Goal: Task Accomplishment & Management: Manage account settings

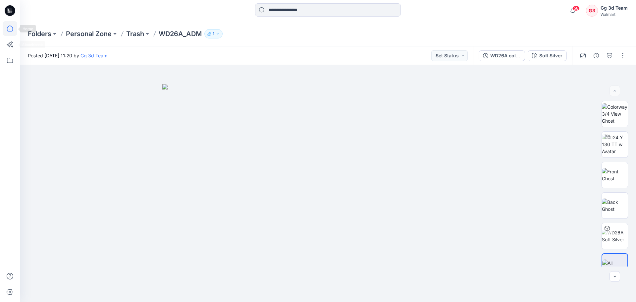
click at [13, 31] on icon at bounding box center [10, 28] width 15 height 15
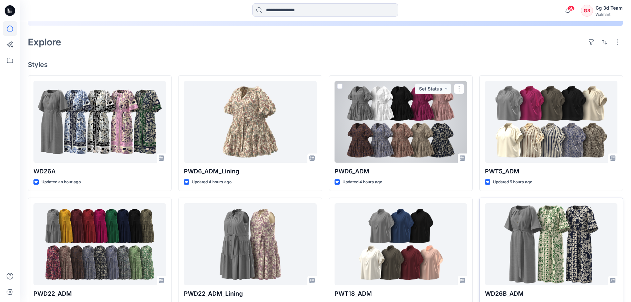
scroll to position [165, 0]
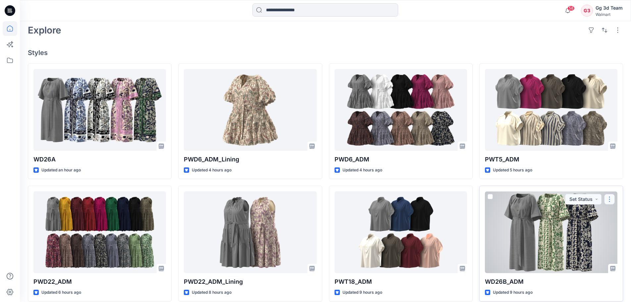
click at [608, 200] on button "button" at bounding box center [609, 199] width 11 height 11
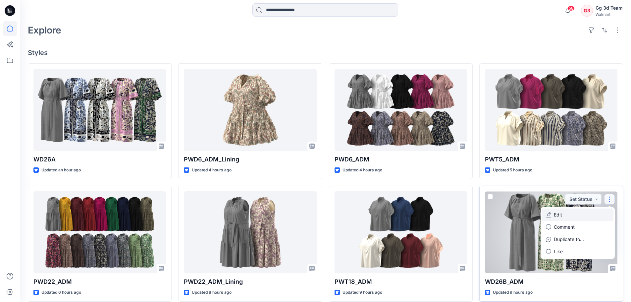
click at [563, 216] on button "Edit" at bounding box center [577, 214] width 71 height 12
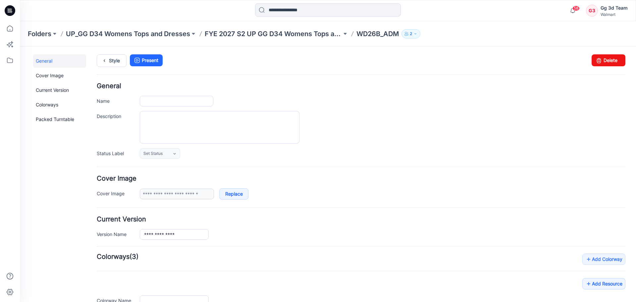
type input "*********"
type input "**********"
drag, startPoint x: 602, startPoint y: 57, endPoint x: 370, endPoint y: 69, distance: 232.3
click at [602, 57] on link "Delete" at bounding box center [608, 60] width 34 height 12
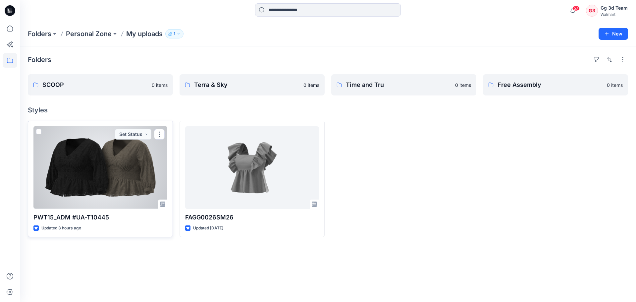
click at [101, 187] on div at bounding box center [100, 167] width 134 height 82
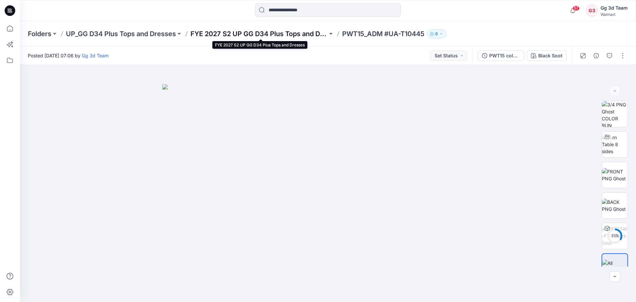
click at [277, 32] on p "FYE 2027 S2 UP GG D34 Plus Tops and Dresses" at bounding box center [258, 33] width 137 height 9
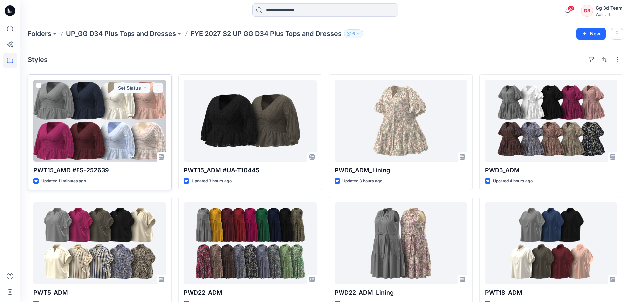
click at [158, 88] on button "button" at bounding box center [158, 87] width 11 height 11
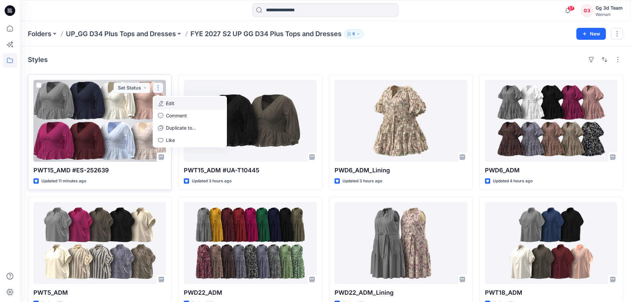
click at [173, 105] on p "Edit" at bounding box center [170, 103] width 8 height 7
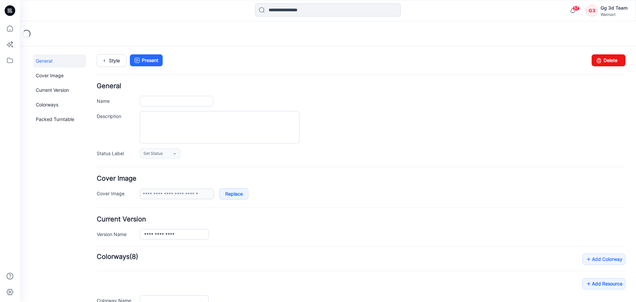
type input "**********"
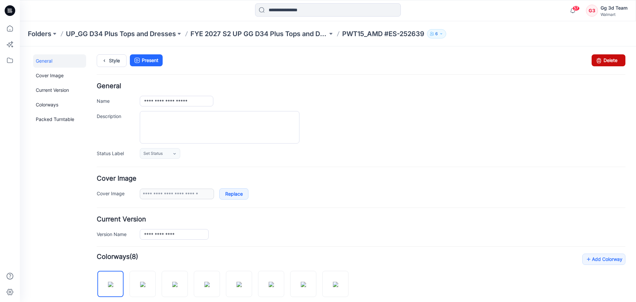
click at [603, 63] on link "Delete" at bounding box center [608, 60] width 34 height 12
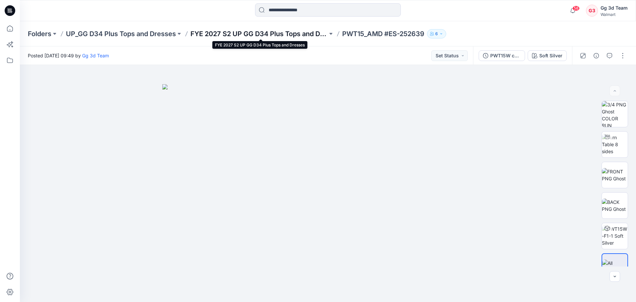
click at [307, 35] on p "FYE 2027 S2 UP GG D34 Plus Tops and Dresses" at bounding box center [258, 33] width 137 height 9
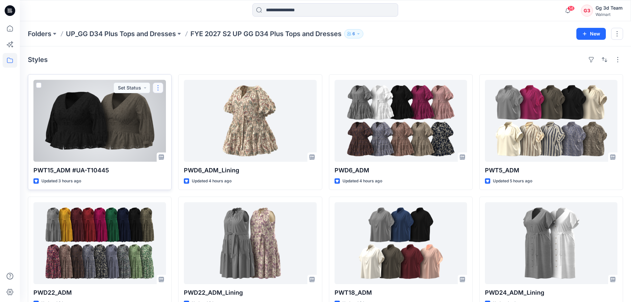
click at [156, 91] on button "button" at bounding box center [158, 87] width 11 height 11
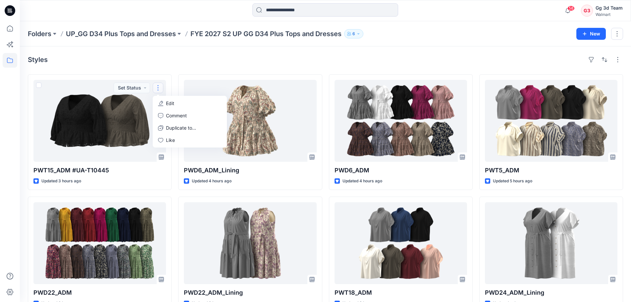
click at [298, 67] on div "Styles PWT15_ADM #UA-T10445 Updated 3 hours ago Set Status Edit Comment Duplica…" at bounding box center [325, 256] width 611 height 420
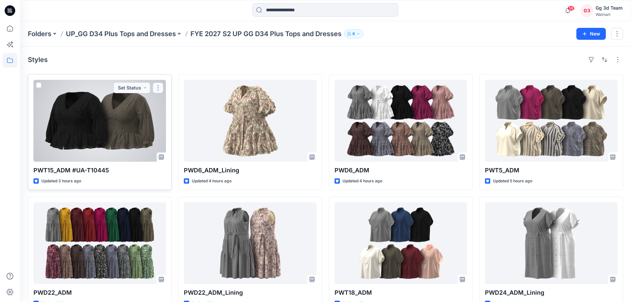
click at [160, 88] on button "button" at bounding box center [158, 87] width 11 height 11
click at [177, 104] on button "Edit" at bounding box center [189, 103] width 71 height 12
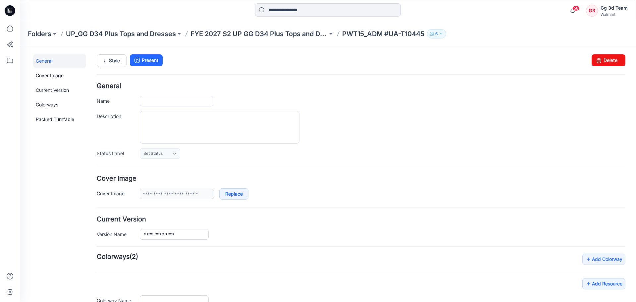
type input "**********"
click at [610, 61] on link "Delete" at bounding box center [608, 60] width 34 height 12
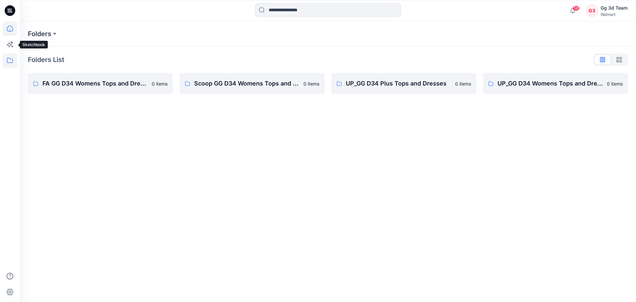
click at [9, 29] on icon at bounding box center [10, 28] width 15 height 15
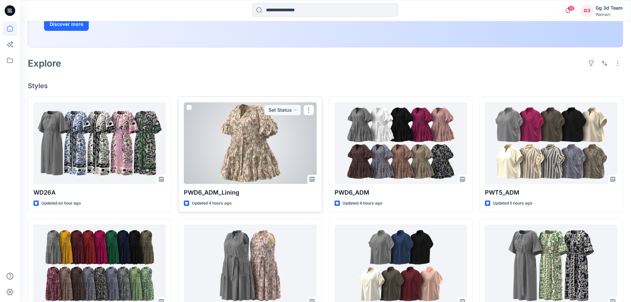
scroll to position [165, 0]
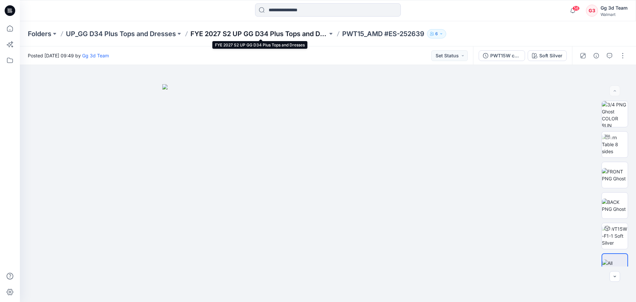
click at [267, 36] on p "FYE 2027 S2 UP GG D34 Plus Tops and Dresses" at bounding box center [258, 33] width 137 height 9
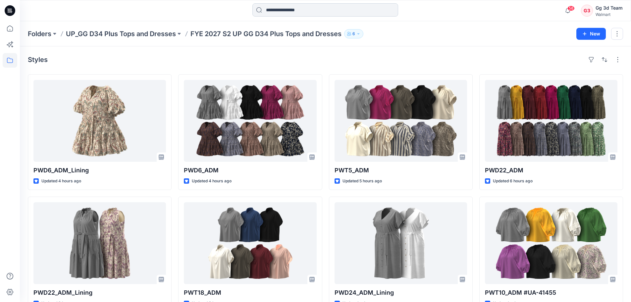
click at [292, 10] on input at bounding box center [325, 9] width 146 height 13
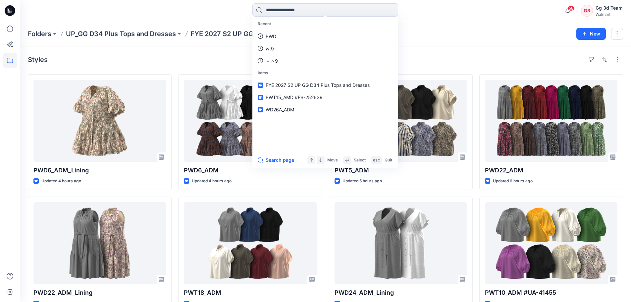
click at [214, 57] on div "Styles" at bounding box center [325, 59] width 595 height 11
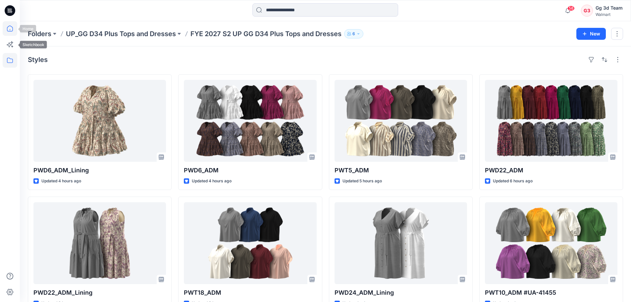
click at [8, 33] on icon at bounding box center [10, 28] width 15 height 15
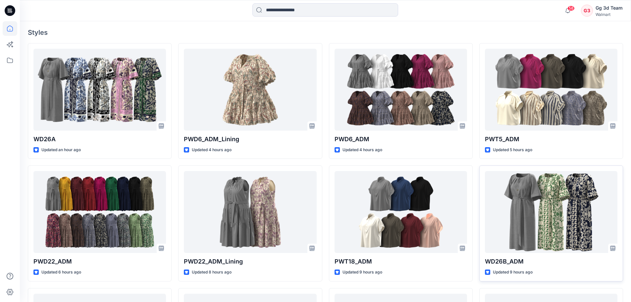
scroll to position [199, 0]
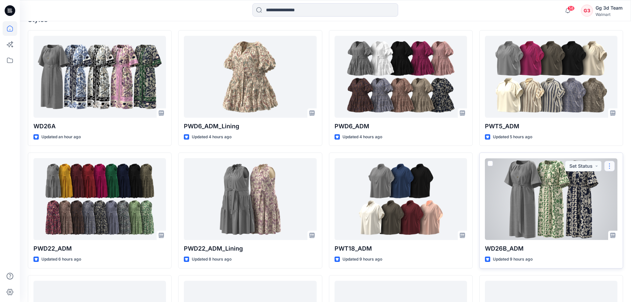
click at [612, 166] on button "button" at bounding box center [609, 166] width 11 height 11
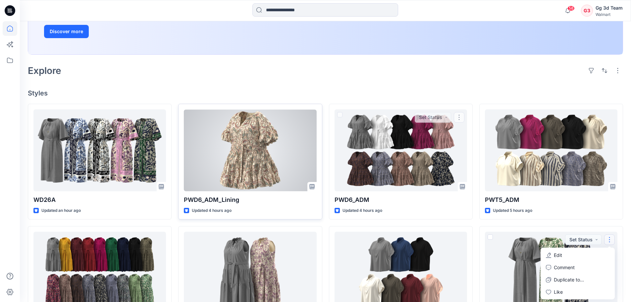
scroll to position [165, 0]
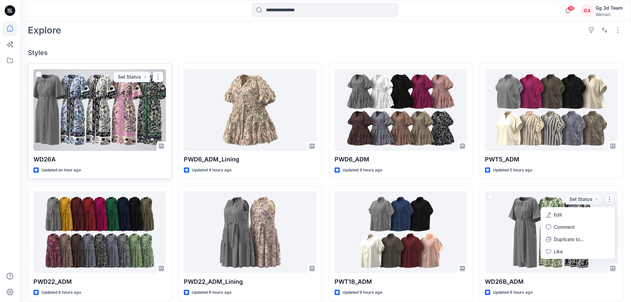
click at [116, 123] on div at bounding box center [99, 110] width 132 height 82
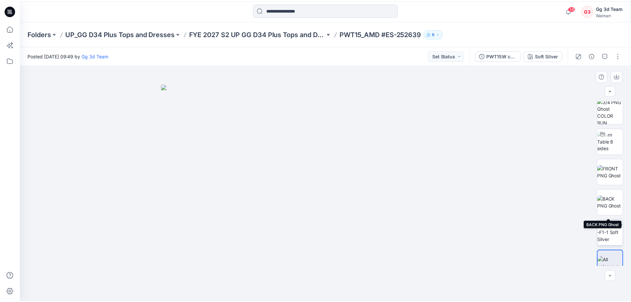
scroll to position [13, 0]
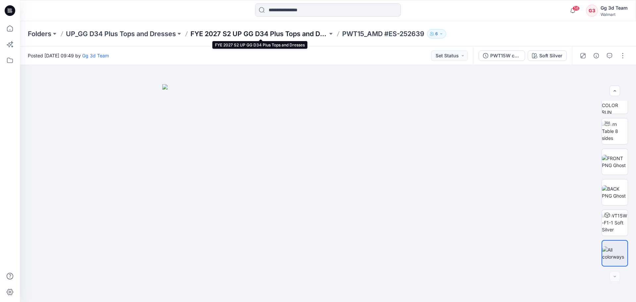
click at [285, 32] on p "FYE 2027 S2 UP GG D34 Plus Tops and Dresses" at bounding box center [258, 33] width 137 height 9
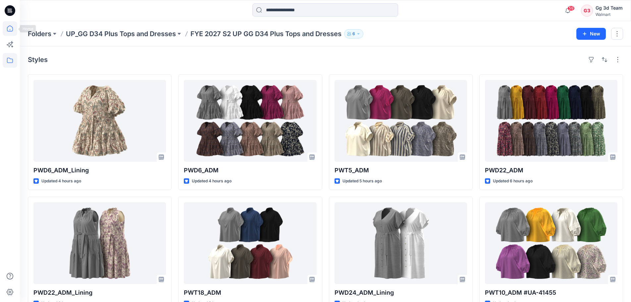
click at [14, 30] on icon at bounding box center [10, 28] width 15 height 15
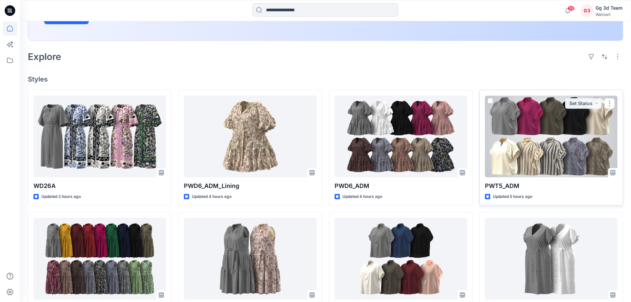
scroll to position [132, 0]
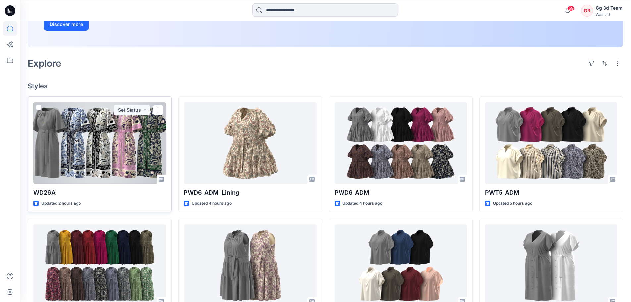
click at [121, 157] on div at bounding box center [99, 143] width 132 height 82
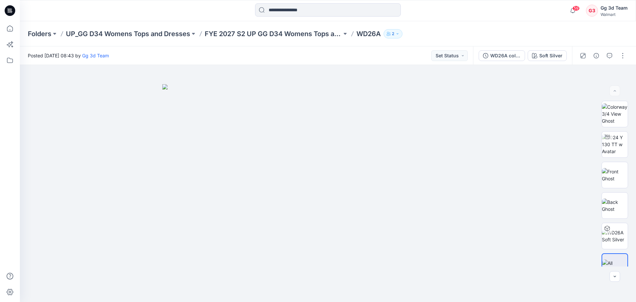
click at [402, 36] on button "2" at bounding box center [392, 33] width 19 height 9
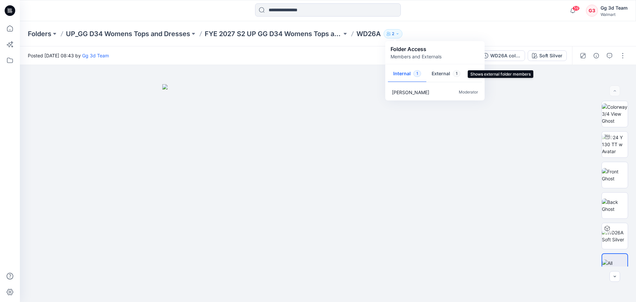
click at [446, 72] on button "External 1" at bounding box center [445, 74] width 39 height 17
click at [405, 72] on button "Internal 1" at bounding box center [407, 74] width 38 height 17
click at [454, 29] on div "Folders UP_GG D34 Womens Tops and Dresses FYE 2027 S2 UP GG D34 Womens Tops and…" at bounding box center [302, 33] width 548 height 9
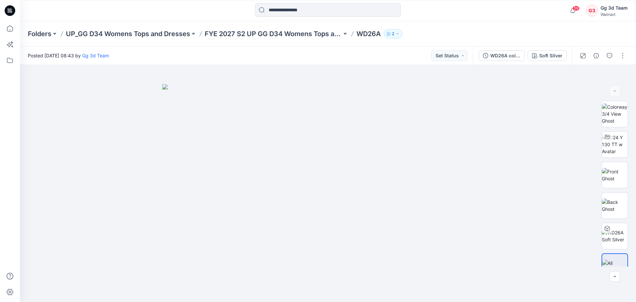
click at [489, 29] on div "Folders UP_GG D34 Womens Tops and Dresses FYE 2027 S2 UP GG D34 Womens Tops and…" at bounding box center [302, 33] width 548 height 9
click at [298, 36] on p "FYE 2027 S2 UP GG D34 Womens Tops and Dresses" at bounding box center [273, 33] width 137 height 9
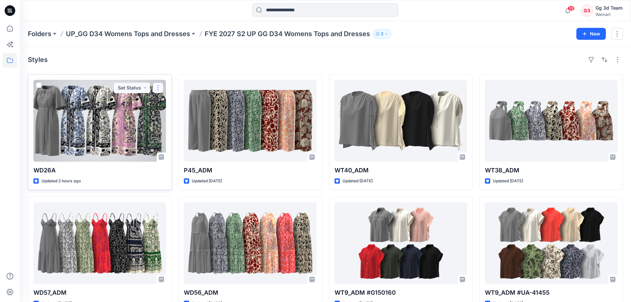
click at [159, 89] on button "button" at bounding box center [158, 87] width 11 height 11
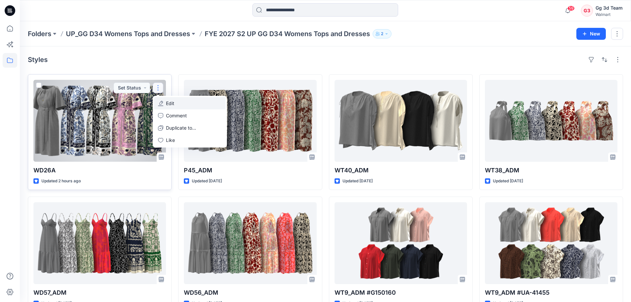
click at [170, 105] on p "Edit" at bounding box center [170, 103] width 8 height 7
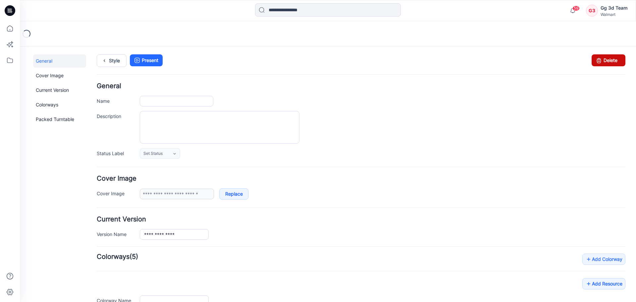
type input "*****"
type input "**********"
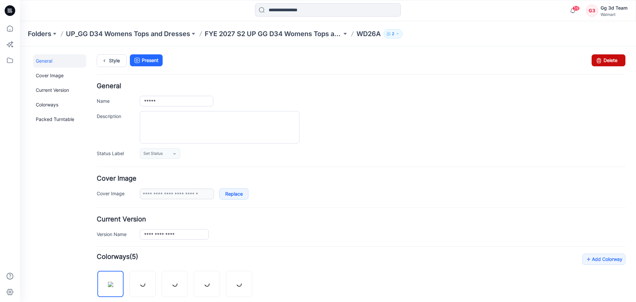
drag, startPoint x: 609, startPoint y: 63, endPoint x: 368, endPoint y: 69, distance: 241.4
click at [609, 63] on link "Delete" at bounding box center [608, 60] width 34 height 12
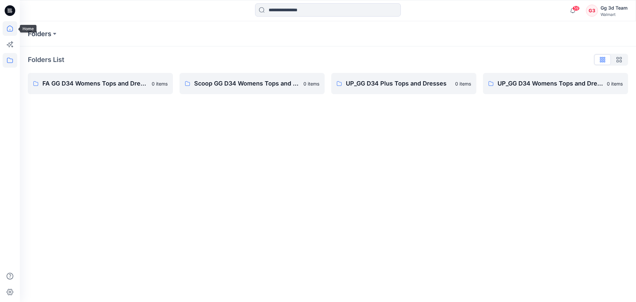
click at [10, 31] on icon at bounding box center [10, 28] width 6 height 6
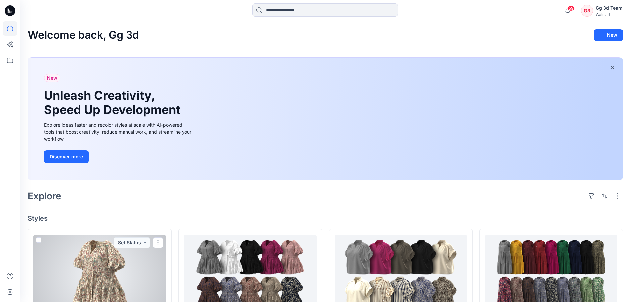
drag, startPoint x: 107, startPoint y: 277, endPoint x: 115, endPoint y: 270, distance: 10.8
click at [107, 277] on div at bounding box center [99, 275] width 132 height 82
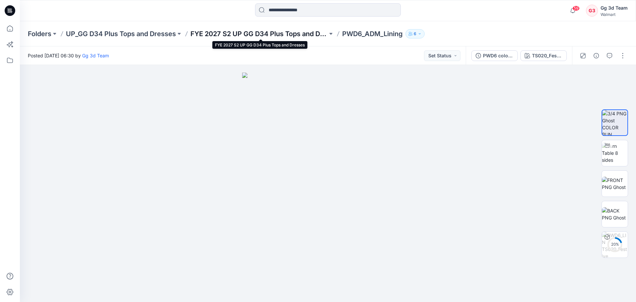
click at [205, 36] on p "FYE 2027 S2 UP GG D34 Plus Tops and Dresses" at bounding box center [258, 33] width 137 height 9
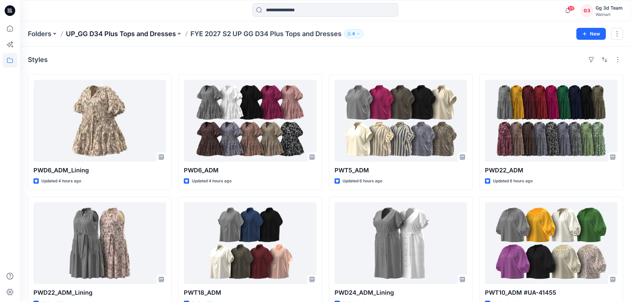
click at [153, 36] on p "UP_GG D34 Plus Tops and Dresses" at bounding box center [121, 33] width 110 height 9
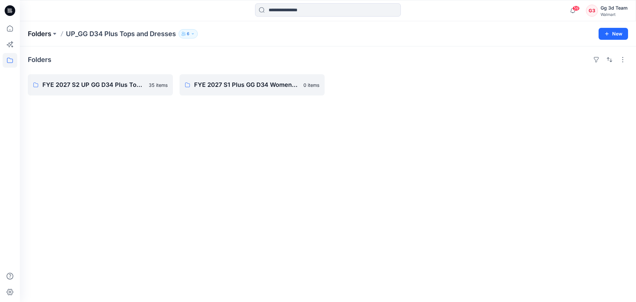
click at [39, 35] on p "Folders" at bounding box center [40, 33] width 24 height 9
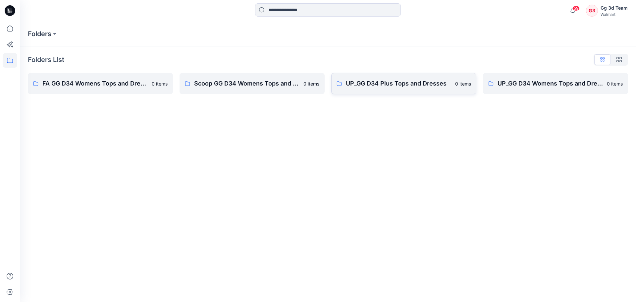
click at [405, 91] on link "UP_GG D34 Plus Tops and Dresses 0 items" at bounding box center [403, 83] width 145 height 21
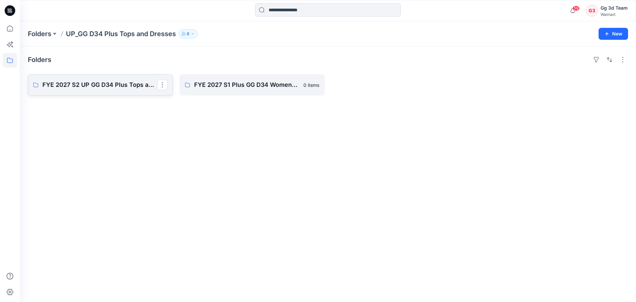
click at [118, 87] on p "FYE 2027 S2 UP GG D34 Plus Tops and Dresses" at bounding box center [99, 84] width 115 height 9
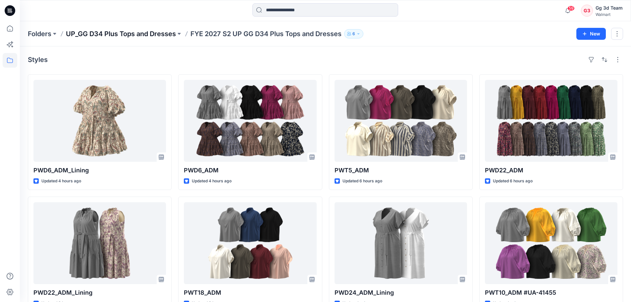
click at [156, 35] on p "UP_GG D34 Plus Tops and Dresses" at bounding box center [121, 33] width 110 height 9
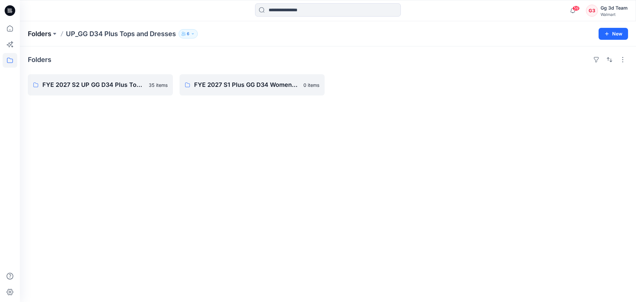
click at [45, 35] on p "Folders" at bounding box center [40, 33] width 24 height 9
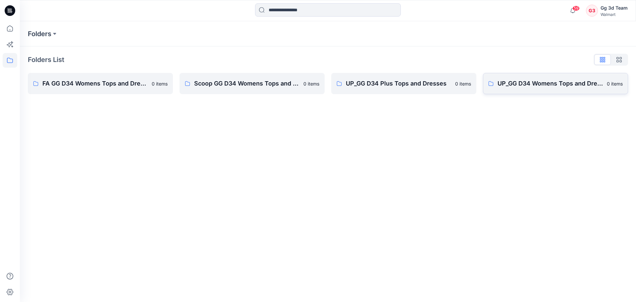
click at [525, 87] on p "UP_GG D34 Womens Tops and Dresses" at bounding box center [549, 83] width 105 height 9
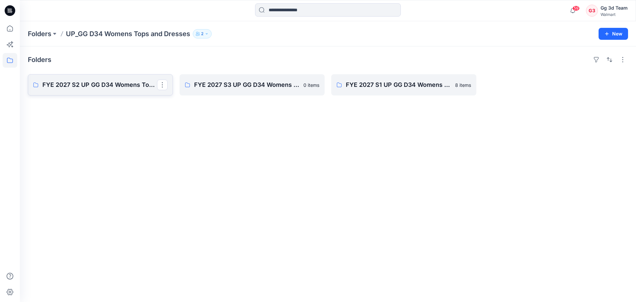
click at [95, 91] on link "FYE 2027 S2 UP GG D34 Womens Tops and Dresses" at bounding box center [100, 84] width 145 height 21
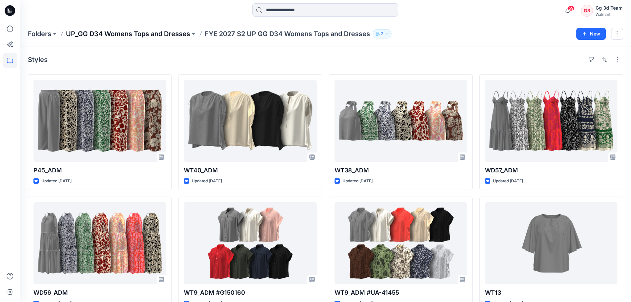
click at [160, 35] on p "UP_GG D34 Womens Tops and Dresses" at bounding box center [128, 33] width 124 height 9
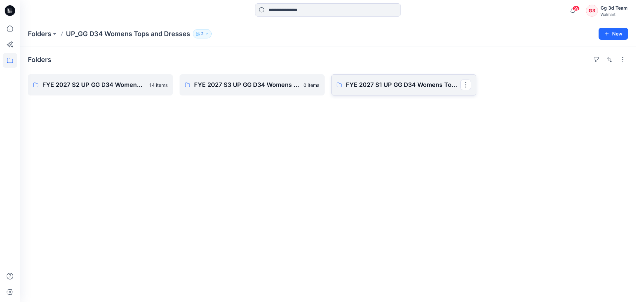
click at [347, 92] on link "FYE 2027 S1 UP GG D34 Womens Tops and Dresses" at bounding box center [403, 84] width 145 height 21
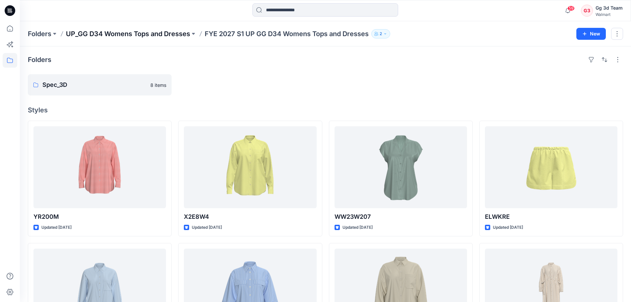
click at [162, 32] on p "UP_GG D34 Womens Tops and Dresses" at bounding box center [128, 33] width 124 height 9
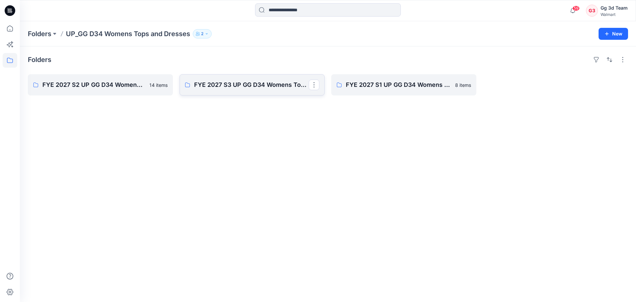
click at [250, 92] on link "FYE 2027 S3 UP GG D34 Womens Tops and Dresses" at bounding box center [251, 84] width 145 height 21
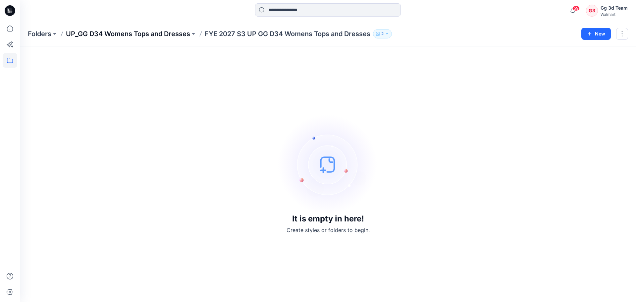
click at [151, 34] on p "UP_GG D34 Womens Tops and Dresses" at bounding box center [128, 33] width 124 height 9
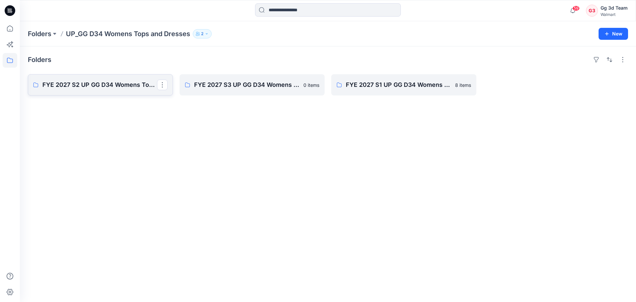
click at [107, 84] on p "FYE 2027 S2 UP GG D34 Womens Tops and Dresses" at bounding box center [99, 84] width 115 height 9
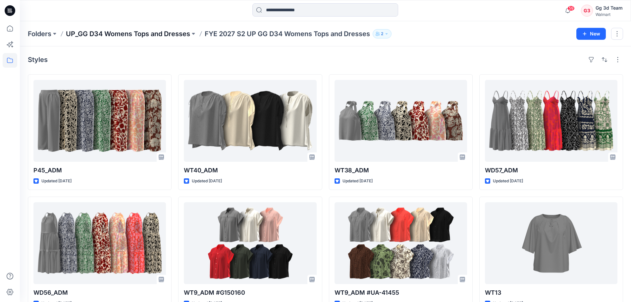
click at [96, 34] on p "UP_GG D34 Womens Tops and Dresses" at bounding box center [128, 33] width 124 height 9
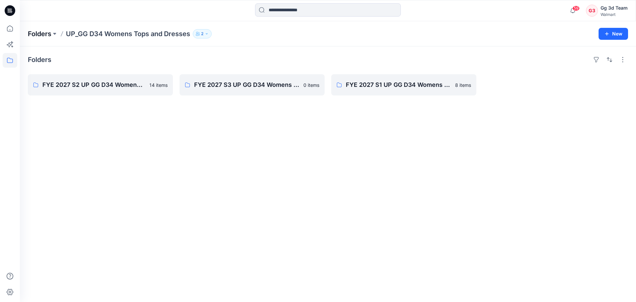
click at [45, 33] on p "Folders" at bounding box center [40, 33] width 24 height 9
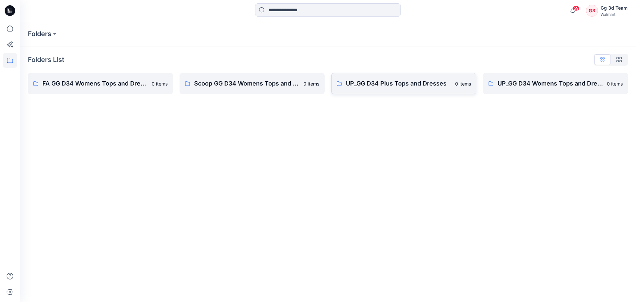
click at [425, 85] on p "UP_GG D34 Plus Tops and Dresses" at bounding box center [398, 83] width 105 height 9
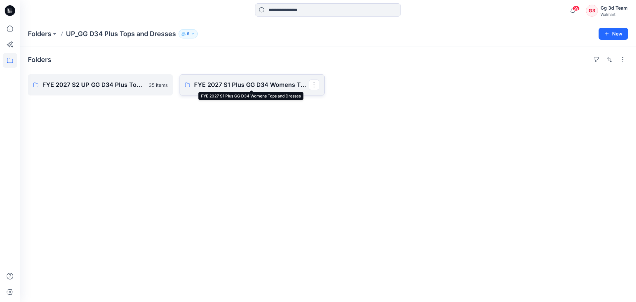
click at [213, 89] on p "FYE 2027 S1 Plus GG D34 Womens Tops and Dresses" at bounding box center [251, 84] width 115 height 9
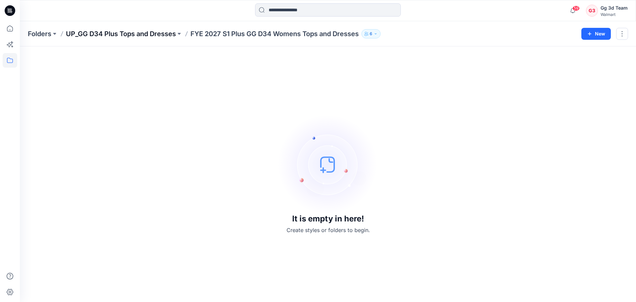
click at [146, 31] on p "UP_GG D34 Plus Tops and Dresses" at bounding box center [121, 33] width 110 height 9
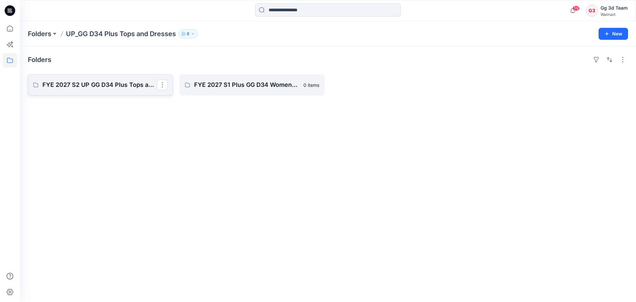
click at [99, 83] on p "FYE 2027 S2 UP GG D34 Plus Tops and Dresses" at bounding box center [99, 84] width 115 height 9
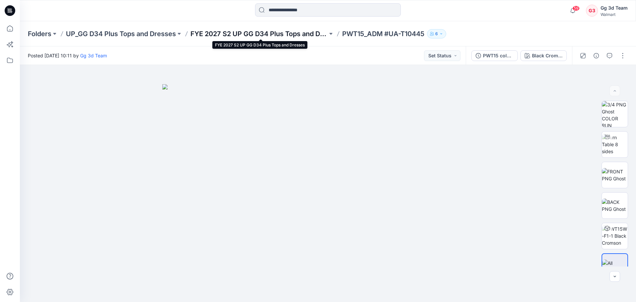
click at [287, 36] on p "FYE 2027 S2 UP GG D34 Plus Tops and Dresses" at bounding box center [258, 33] width 137 height 9
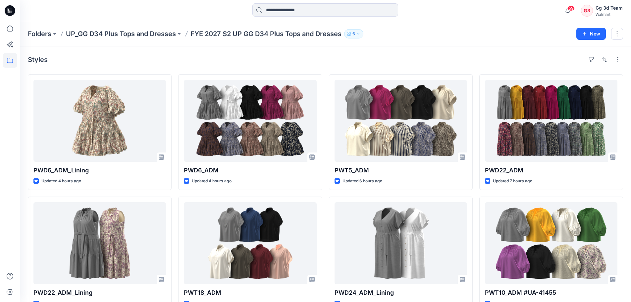
click at [462, 38] on div "Folders UP_GG D34 Plus Tops and Dresses FYE 2027 S2 UP GG D34 Plus Tops and Dre…" at bounding box center [325, 33] width 611 height 25
click at [148, 33] on p "UP_GG D34 Plus Tops and Dresses" at bounding box center [121, 33] width 110 height 9
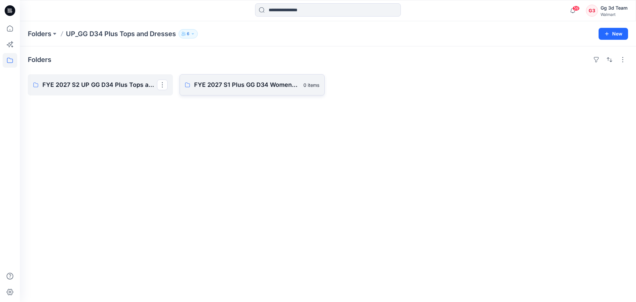
click at [221, 86] on p "FYE 2027 S1 Plus GG D34 Womens Tops and Dresses" at bounding box center [246, 84] width 105 height 9
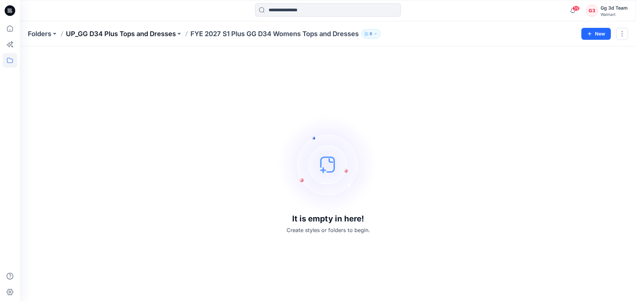
click at [132, 35] on p "UP_GG D34 Plus Tops and Dresses" at bounding box center [121, 33] width 110 height 9
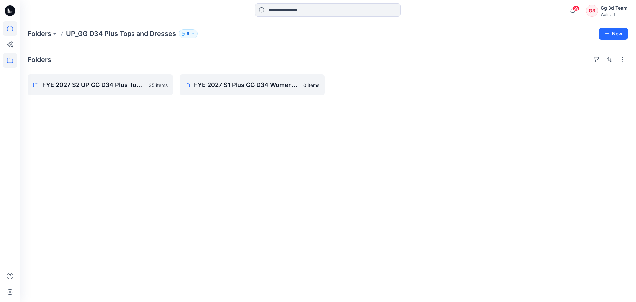
click at [12, 25] on icon at bounding box center [10, 28] width 15 height 15
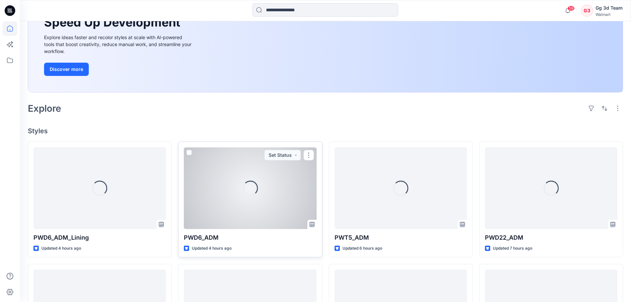
scroll to position [99, 0]
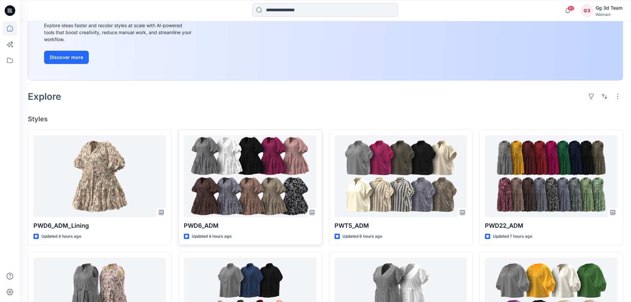
click at [318, 11] on input at bounding box center [325, 9] width 146 height 13
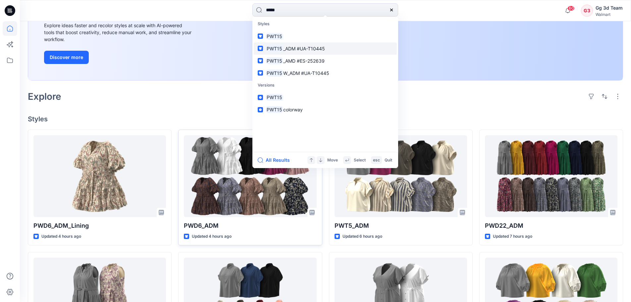
type input "*****"
click at [331, 51] on link "PWT15 _ADM #UA-T10445" at bounding box center [325, 48] width 143 height 12
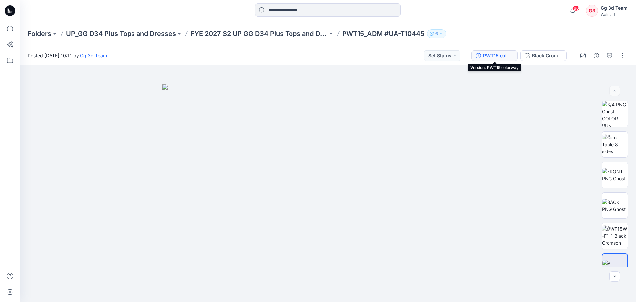
click at [485, 54] on div "PWT15 colorway" at bounding box center [498, 55] width 30 height 7
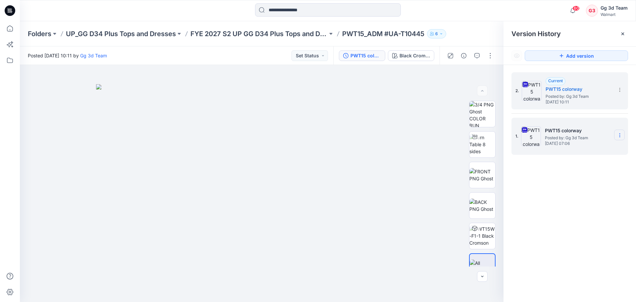
click at [616, 136] on section at bounding box center [619, 134] width 11 height 11
click at [581, 205] on span "Delete Version" at bounding box center [573, 204] width 31 height 8
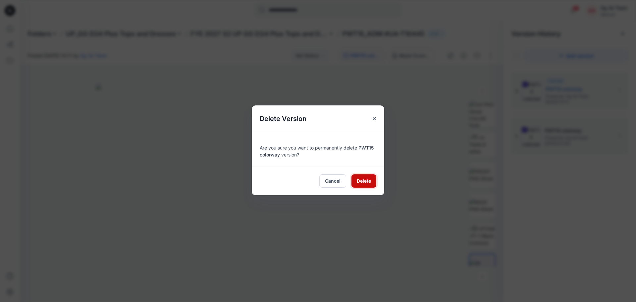
drag, startPoint x: 364, startPoint y: 182, endPoint x: 368, endPoint y: 179, distance: 4.8
click at [364, 182] on span "Delete" at bounding box center [363, 180] width 14 height 7
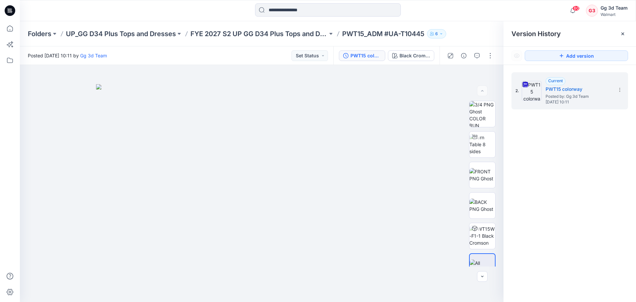
click at [477, 36] on div "Folders UP_GG D34 Plus Tops and Dresses FYE 2027 S2 UP GG D34 Plus Tops and Dre…" at bounding box center [302, 33] width 548 height 9
click at [326, 12] on input at bounding box center [328, 9] width 146 height 13
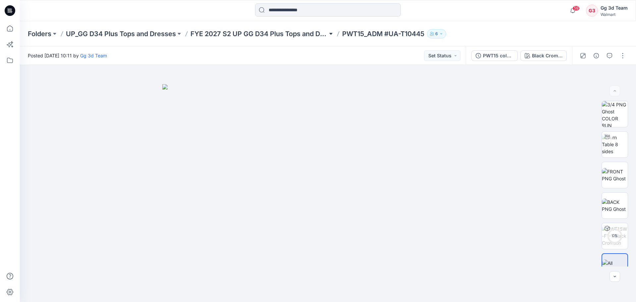
click at [331, 34] on button at bounding box center [330, 33] width 7 height 9
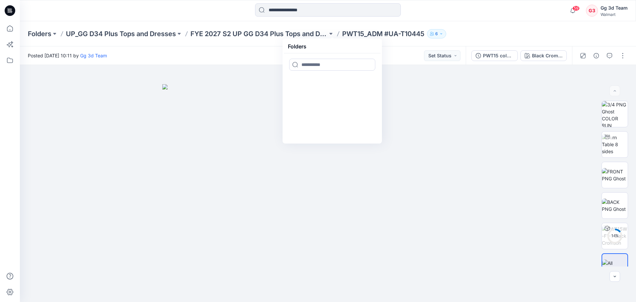
click at [471, 28] on div "Folders UP_GG D34 Plus Tops and Dresses FYE 2027 S2 UP GG D34 Plus Tops and Dre…" at bounding box center [328, 33] width 616 height 25
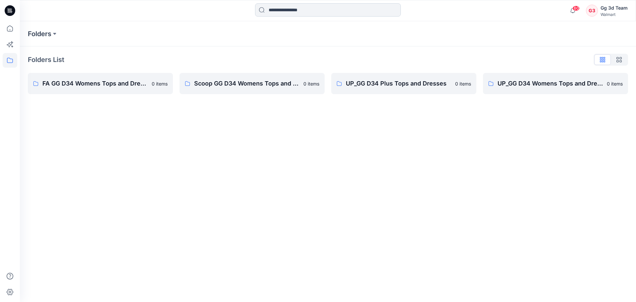
click at [279, 12] on input at bounding box center [328, 9] width 146 height 13
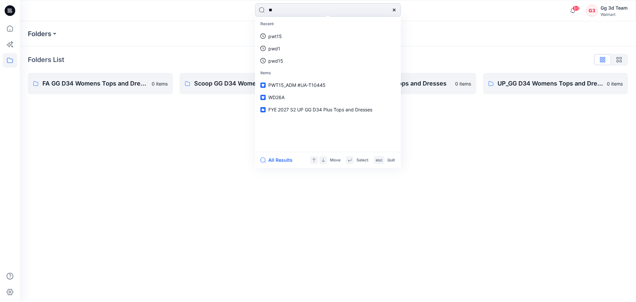
type input "*"
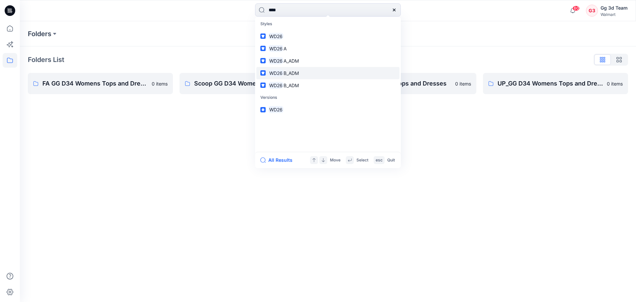
type input "****"
click at [298, 73] on span "B_ADM" at bounding box center [290, 73] width 15 height 6
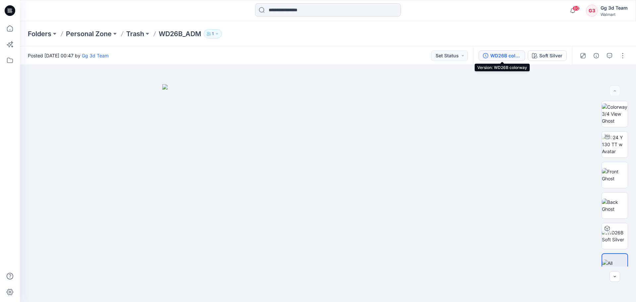
click at [497, 55] on div "WD26B colorway" at bounding box center [505, 55] width 30 height 7
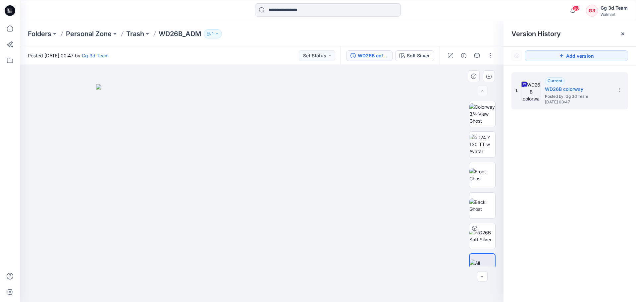
click at [391, 121] on img at bounding box center [261, 193] width 331 height 218
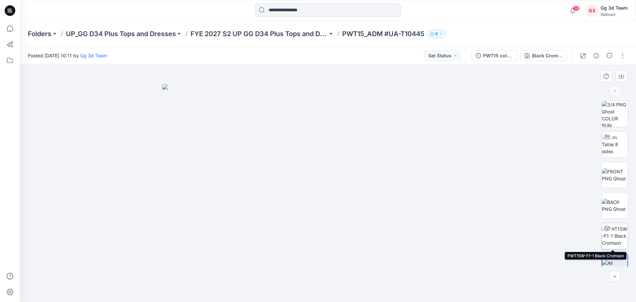
click at [610, 237] on img at bounding box center [614, 235] width 26 height 21
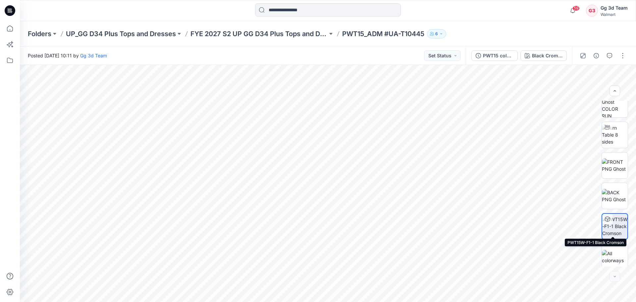
scroll to position [13, 0]
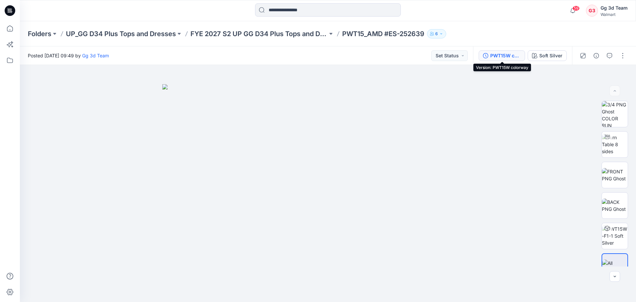
click at [505, 58] on div "PWT15W colorway" at bounding box center [505, 55] width 30 height 7
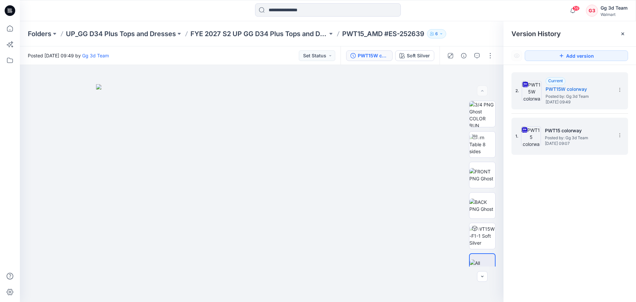
click at [558, 147] on div "1. PWT15 colorway Posted by: Gg 3d Team [DATE] 09:07" at bounding box center [564, 136] width 99 height 32
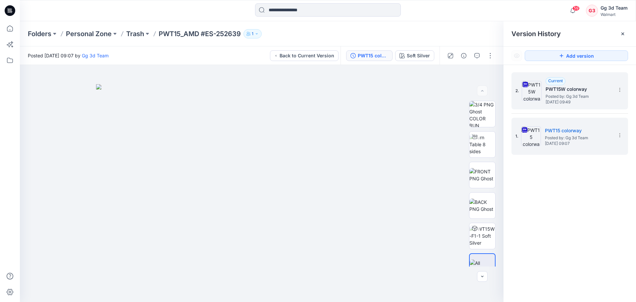
click at [565, 99] on span "Posted by: Gg 3d Team" at bounding box center [578, 96] width 66 height 7
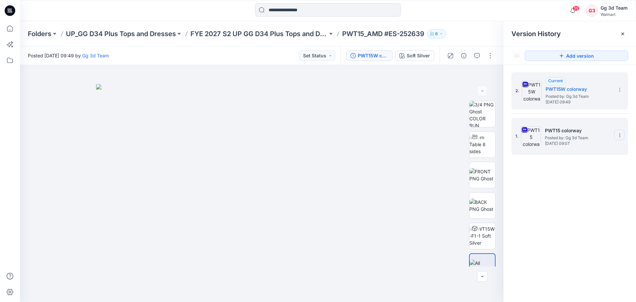
click at [618, 136] on icon at bounding box center [619, 134] width 5 height 5
click at [581, 206] on span "Delete Version" at bounding box center [573, 204] width 31 height 8
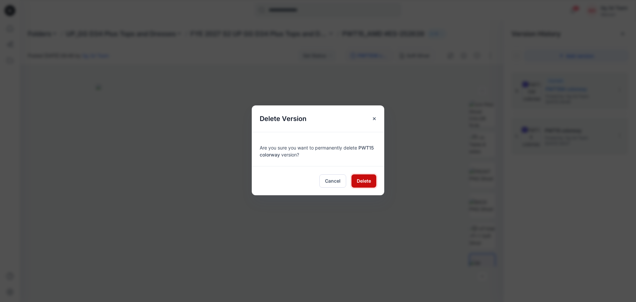
click at [363, 183] on span "Delete" at bounding box center [363, 180] width 14 height 7
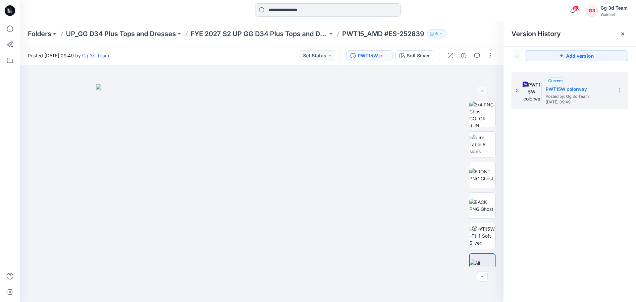
click at [341, 7] on input at bounding box center [328, 9] width 146 height 13
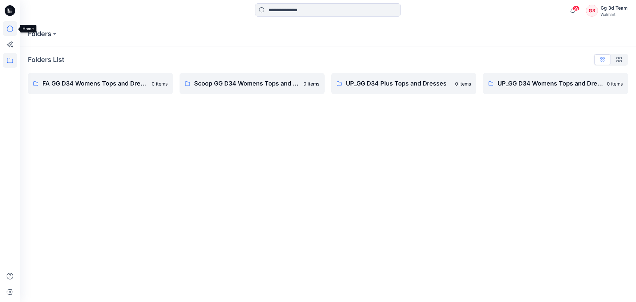
click at [9, 28] on icon at bounding box center [10, 28] width 15 height 15
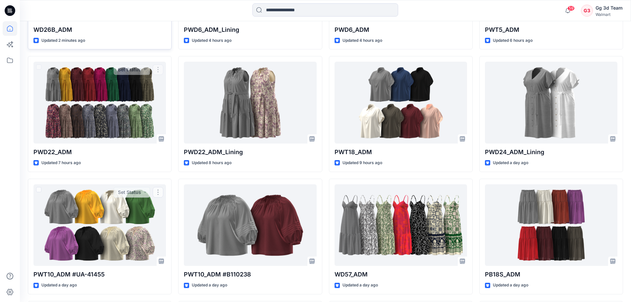
scroll to position [187, 0]
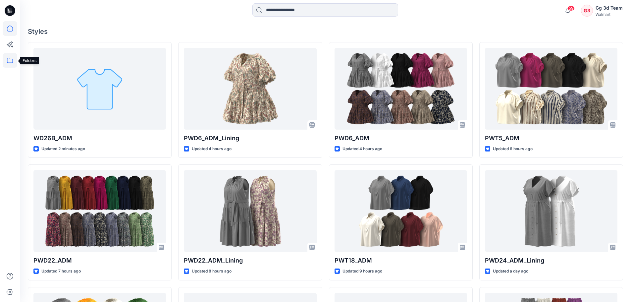
click at [9, 59] on icon at bounding box center [10, 60] width 15 height 15
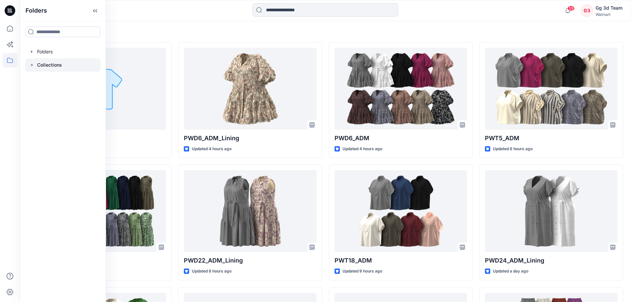
click at [30, 67] on icon at bounding box center [31, 64] width 5 height 5
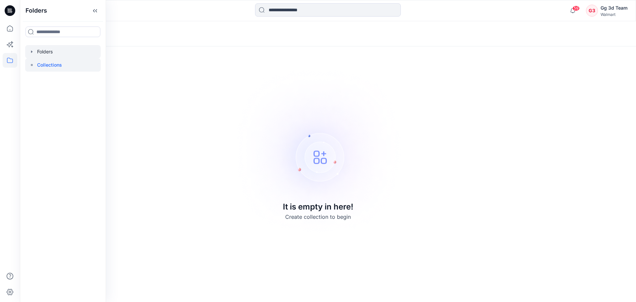
click at [30, 51] on icon "button" at bounding box center [31, 51] width 5 height 5
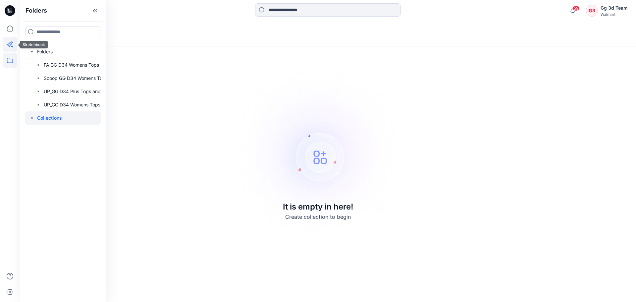
click at [11, 49] on icon at bounding box center [10, 44] width 15 height 15
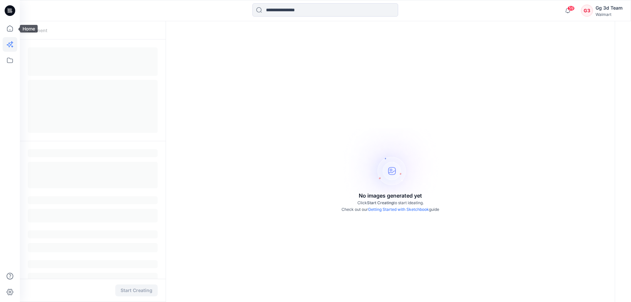
click at [6, 10] on icon at bounding box center [10, 10] width 11 height 11
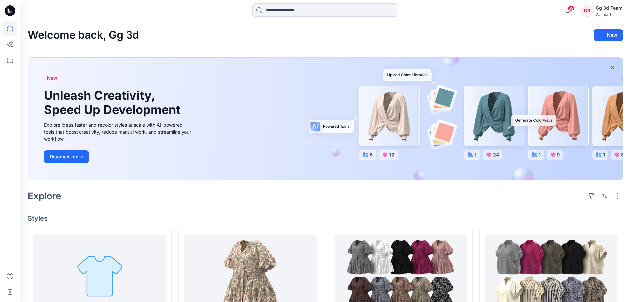
click at [6, 10] on icon at bounding box center [10, 10] width 11 height 11
click at [588, 8] on div "G3" at bounding box center [587, 11] width 12 height 12
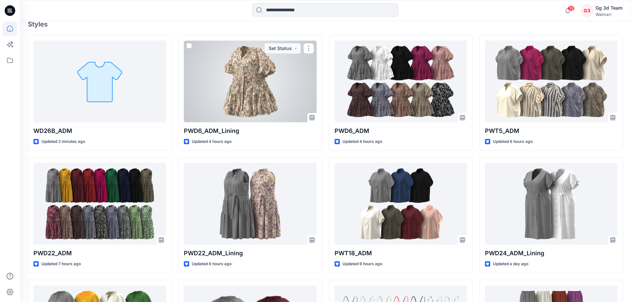
scroll to position [28, 0]
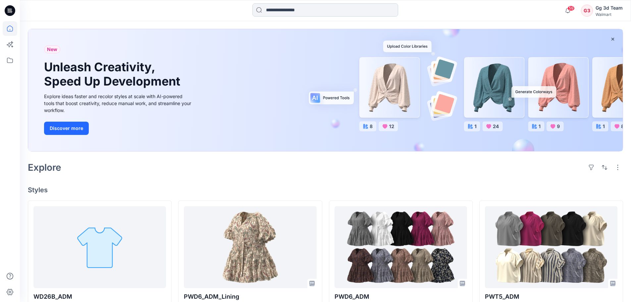
click at [293, 14] on input at bounding box center [325, 9] width 146 height 13
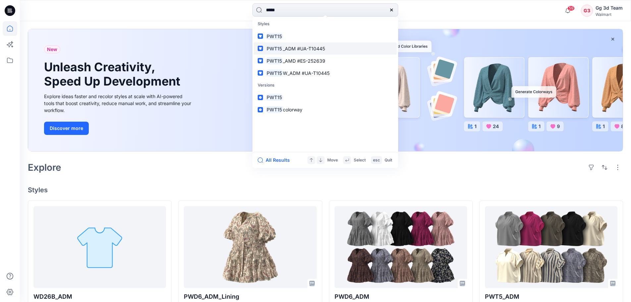
type input "*****"
click at [306, 51] on p "PWT15 _ADM #UA-T10445" at bounding box center [294, 48] width 59 height 7
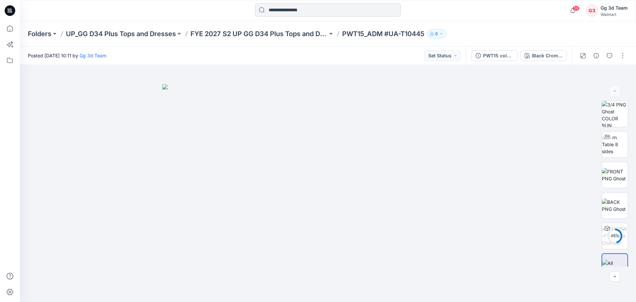
click at [293, 6] on input at bounding box center [328, 9] width 146 height 13
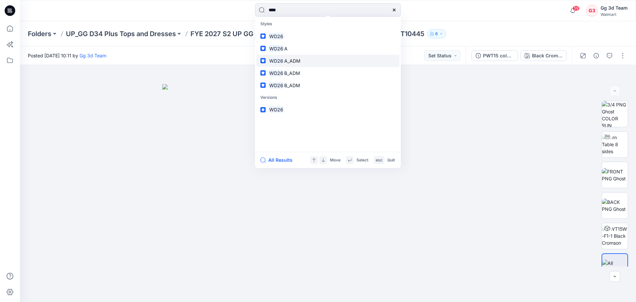
type input "****"
click at [300, 59] on link "WD26 A_ADM" at bounding box center [327, 61] width 143 height 12
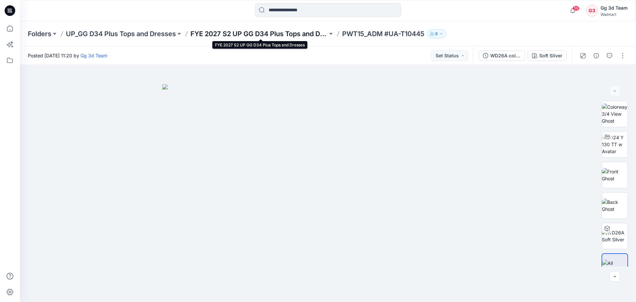
click at [296, 34] on p "FYE 2027 S2 UP GG D34 Plus Tops and Dresses" at bounding box center [258, 33] width 137 height 9
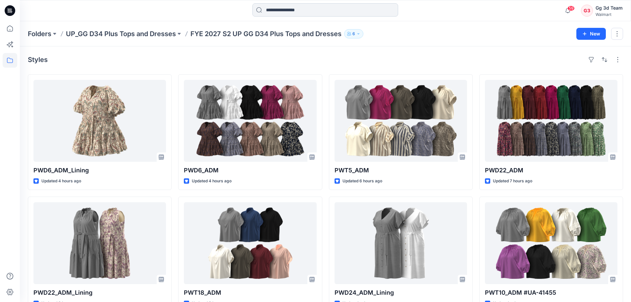
click at [322, 7] on input at bounding box center [325, 9] width 146 height 13
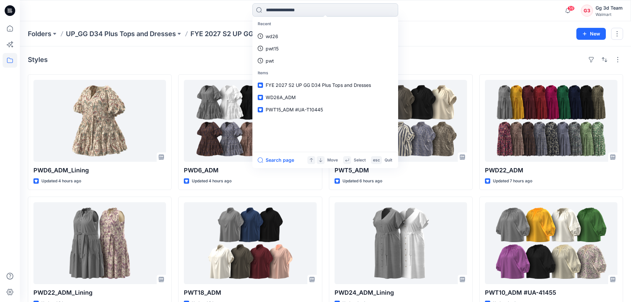
click at [303, 12] on input at bounding box center [325, 9] width 146 height 13
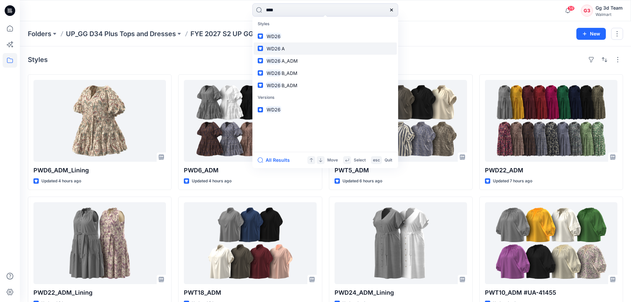
type input "****"
click at [281, 47] on span "A" at bounding box center [282, 49] width 3 height 6
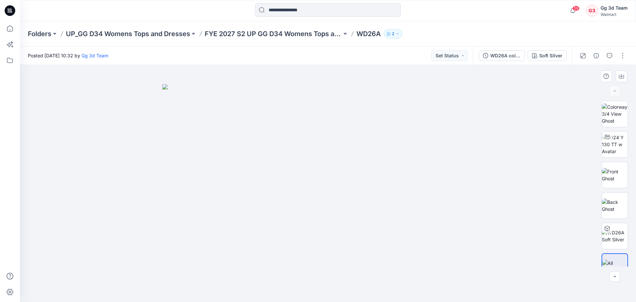
drag, startPoint x: 377, startPoint y: 81, endPoint x: 384, endPoint y: 81, distance: 7.6
click at [377, 81] on div at bounding box center [328, 183] width 616 height 237
click at [501, 59] on div "WD26A colorway" at bounding box center [505, 55] width 30 height 7
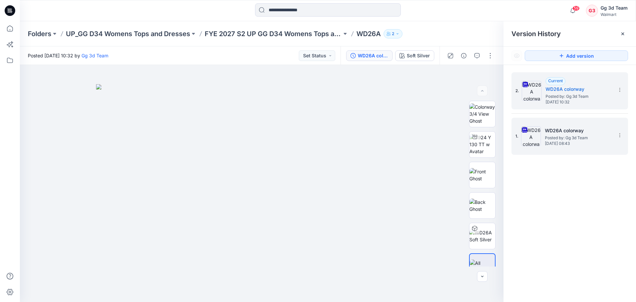
click at [585, 140] on span "Posted by: Gg 3d Team" at bounding box center [577, 137] width 66 height 7
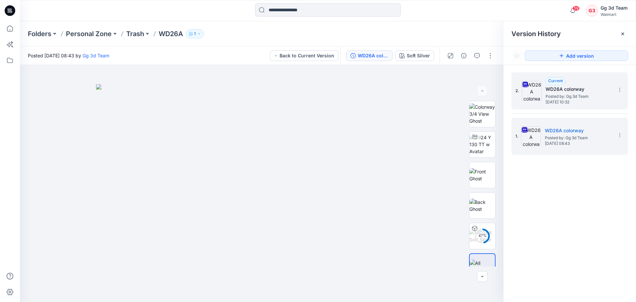
click at [565, 98] on span "Posted by: Gg 3d Team" at bounding box center [578, 96] width 66 height 7
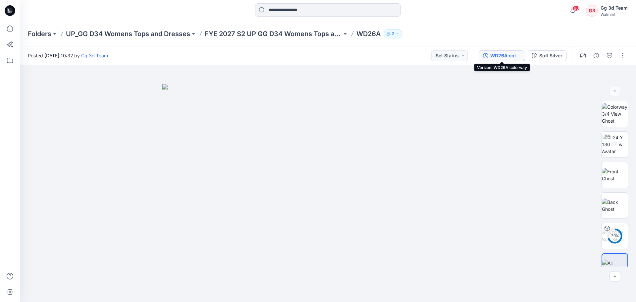
click at [504, 58] on div "WD26A colorway" at bounding box center [505, 55] width 30 height 7
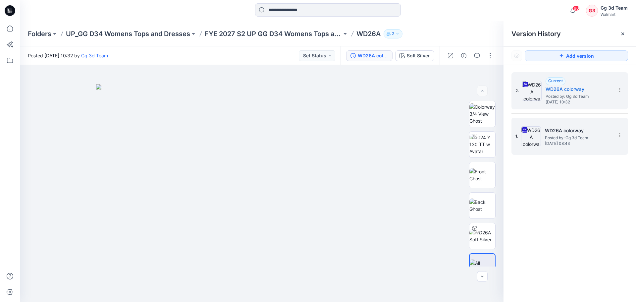
click at [585, 144] on span "[DATE] 08:43" at bounding box center [577, 143] width 66 height 5
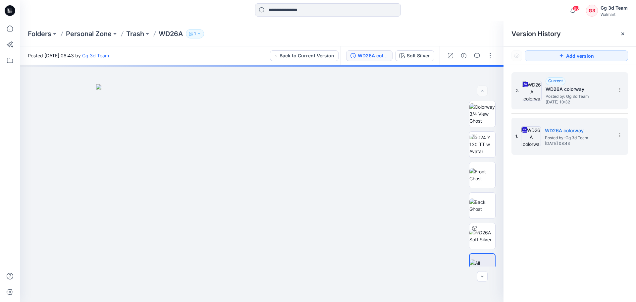
click at [568, 101] on span "[DATE] 10:32" at bounding box center [578, 102] width 66 height 5
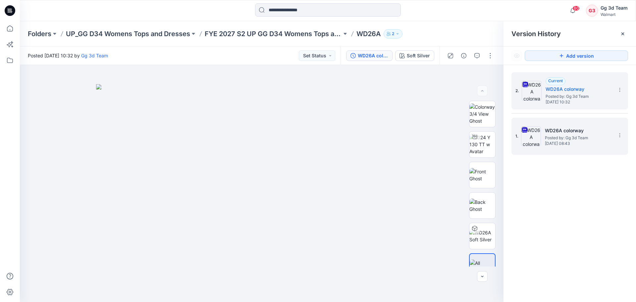
click at [565, 130] on h5 "WD26A colorway" at bounding box center [577, 130] width 66 height 8
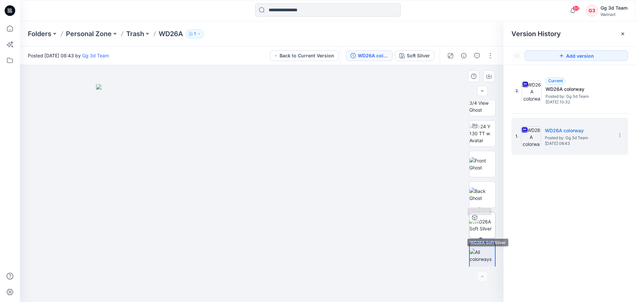
scroll to position [13, 0]
click at [567, 227] on div "2. Current WD26A colorway Posted by: Gg 3d Team Friday, August 22, 2025 10:32 1…" at bounding box center [569, 188] width 132 height 246
click at [432, 98] on div at bounding box center [261, 183] width 483 height 237
click at [621, 34] on icon at bounding box center [622, 33] width 5 height 5
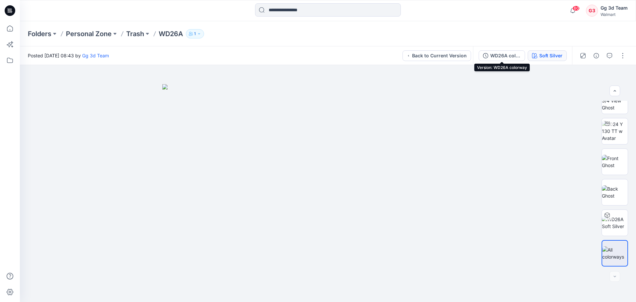
click at [562, 56] on div "Soft Silver" at bounding box center [550, 55] width 23 height 7
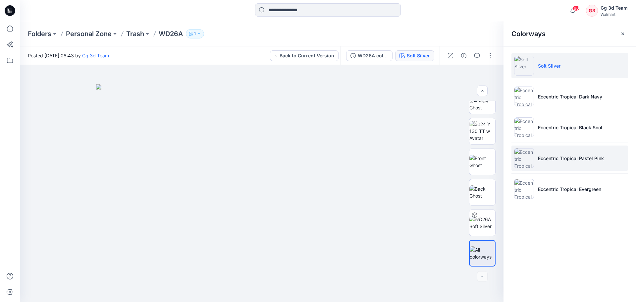
click at [531, 160] on img at bounding box center [524, 158] width 20 height 20
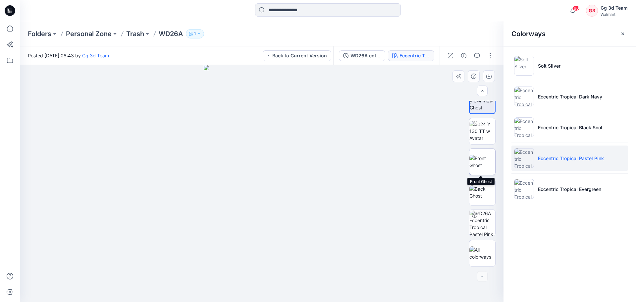
click at [484, 166] on img at bounding box center [482, 162] width 26 height 14
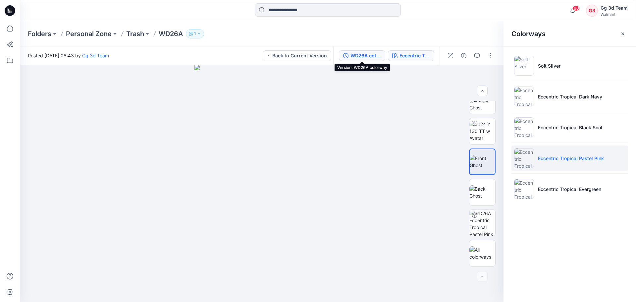
click at [374, 53] on div "WD26A colorway" at bounding box center [365, 55] width 30 height 7
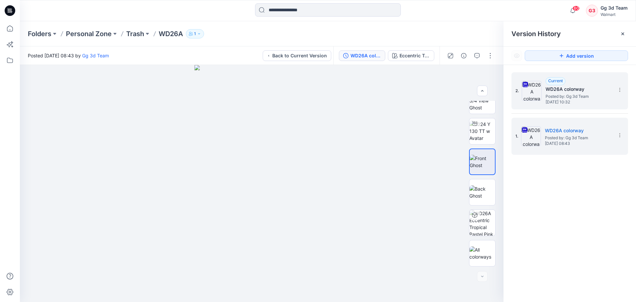
click at [547, 100] on span "[DATE] 10:32" at bounding box center [578, 102] width 66 height 5
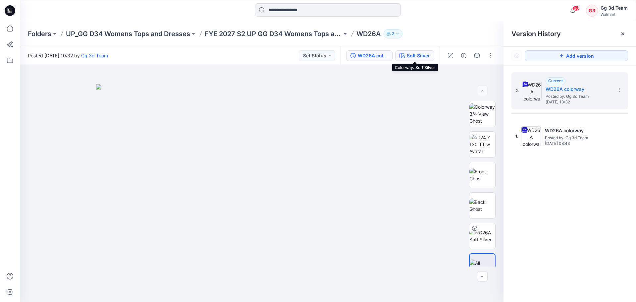
click at [416, 58] on div "Soft Silver" at bounding box center [417, 55] width 23 height 7
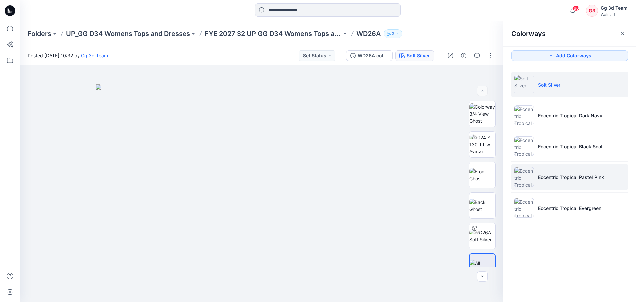
click at [530, 177] on img at bounding box center [524, 177] width 20 height 20
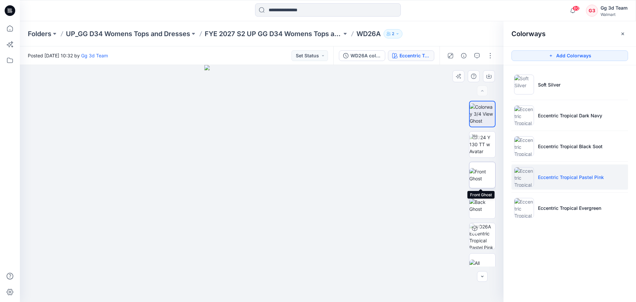
click at [481, 179] on img at bounding box center [482, 175] width 26 height 14
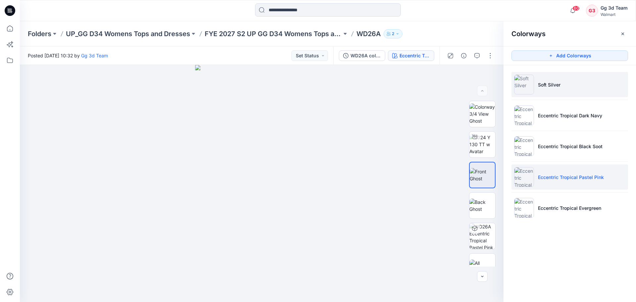
click at [526, 85] on img at bounding box center [524, 84] width 20 height 20
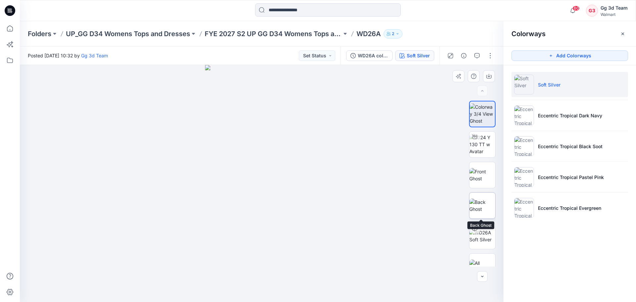
click at [480, 206] on img at bounding box center [482, 205] width 26 height 14
click at [461, 36] on div "Folders UP_GG D34 Womens Tops and Dresses FYE 2027 S2 UP GG D34 Womens Tops and…" at bounding box center [302, 33] width 548 height 9
click at [316, 34] on p "FYE 2027 S2 UP GG D34 Womens Tops and Dresses" at bounding box center [273, 33] width 137 height 9
